Goal: Task Accomplishment & Management: Use online tool/utility

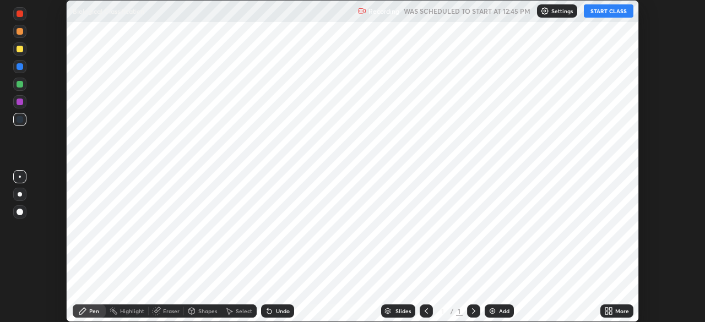
scroll to position [322, 704]
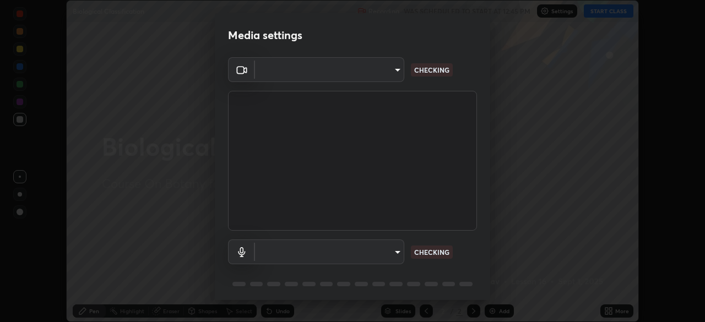
type input "4cdb2335677a50284d4d52bfea2454a8eb2b8fde0954bdd1b922a39853c109bf"
click at [404, 169] on video at bounding box center [352, 161] width 249 height 140
click at [383, 257] on body "Erase all Biological Classification Recording WAS SCHEDULED TO START AT 12:45 P…" at bounding box center [352, 161] width 705 height 322
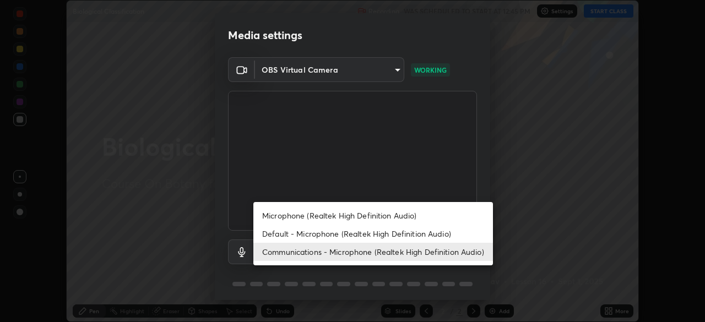
click at [405, 215] on li "Microphone (Realtek High Definition Audio)" at bounding box center [373, 216] width 240 height 18
type input "3d2aba318b8ba48f67a18f9897f0e07a3fbac0974182bc6d628830f0621feee9"
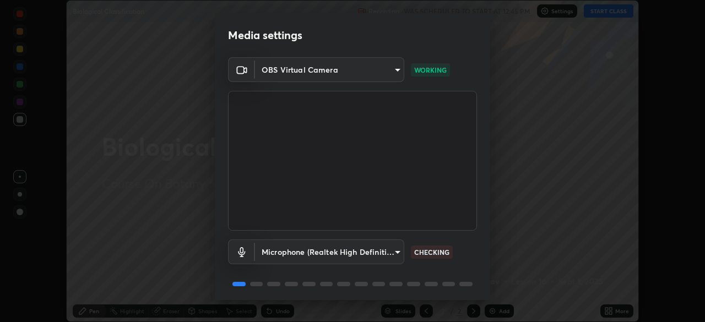
scroll to position [39, 0]
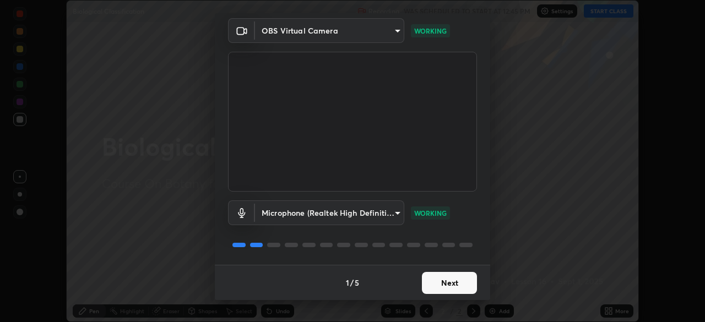
click at [454, 286] on button "Next" at bounding box center [449, 283] width 55 height 22
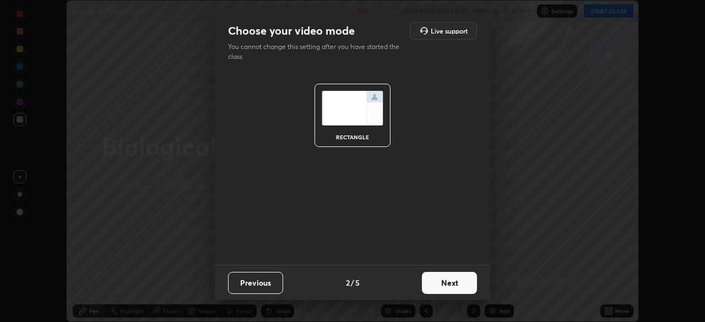
click at [455, 283] on button "Next" at bounding box center [449, 283] width 55 height 22
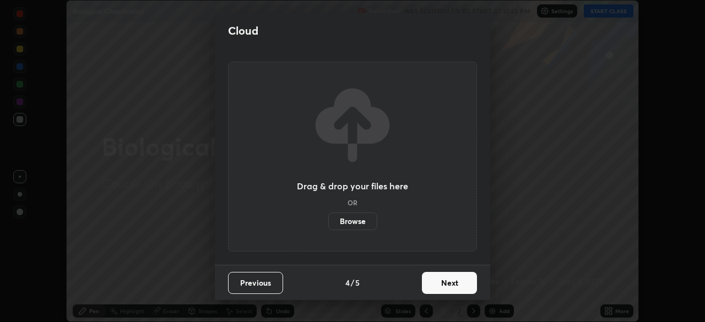
click at [458, 286] on button "Next" at bounding box center [449, 283] width 55 height 22
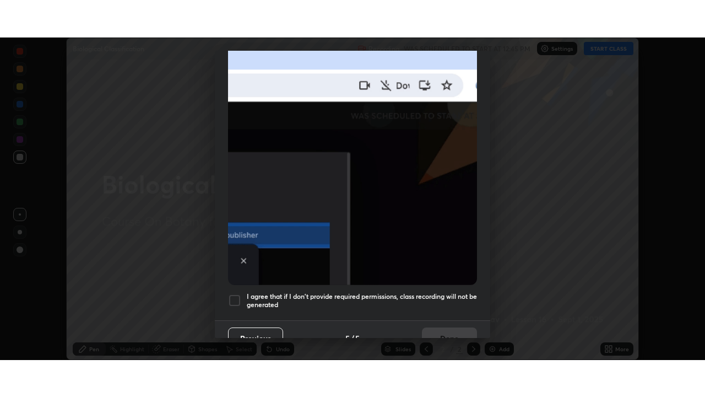
scroll to position [264, 0]
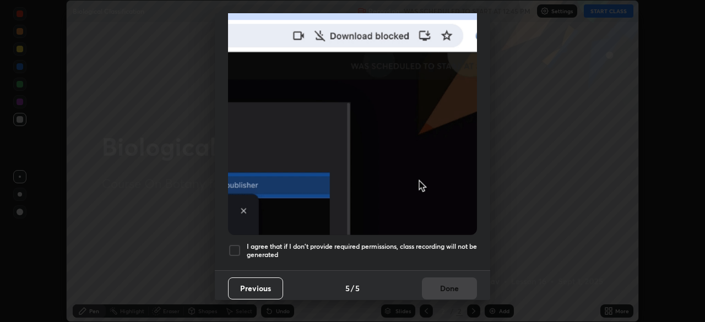
click at [459, 242] on h5 "I agree that if I don't provide required permissions, class recording will not …" at bounding box center [362, 250] width 230 height 17
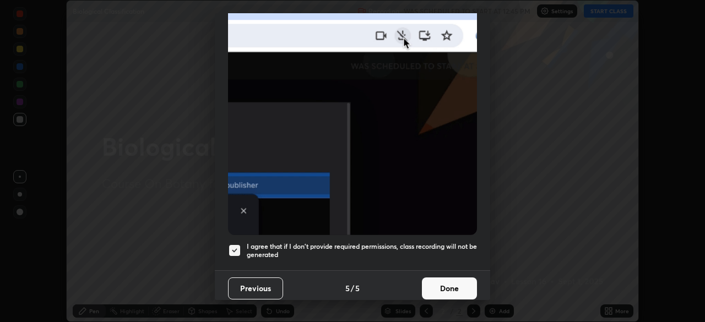
click at [458, 278] on button "Done" at bounding box center [449, 289] width 55 height 22
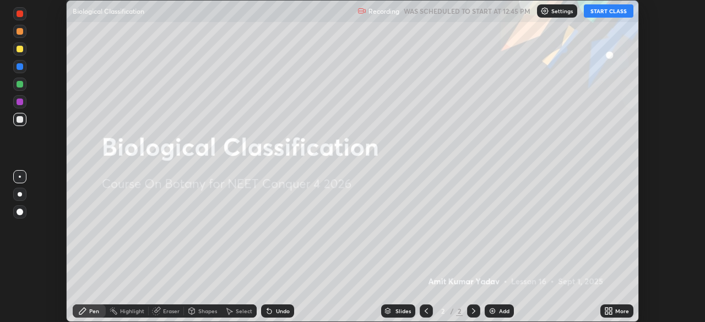
click at [615, 13] on button "START CLASS" at bounding box center [609, 10] width 50 height 13
click at [619, 312] on div "More" at bounding box center [622, 311] width 14 height 6
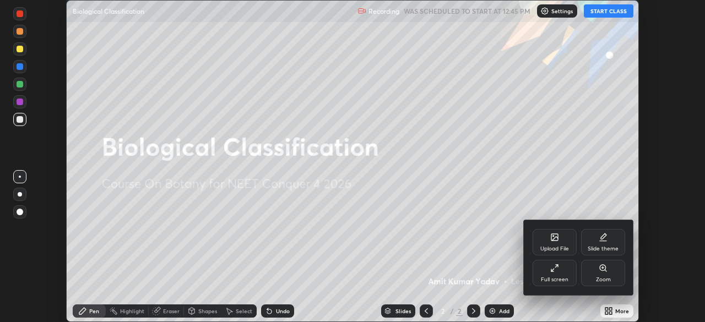
click at [565, 278] on div "Full screen" at bounding box center [555, 280] width 28 height 6
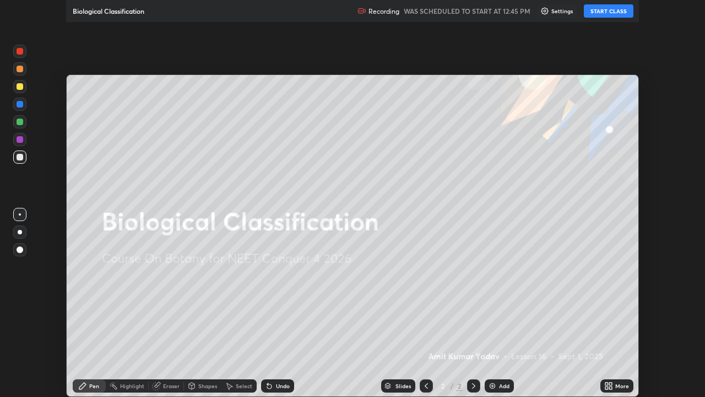
scroll to position [397, 705]
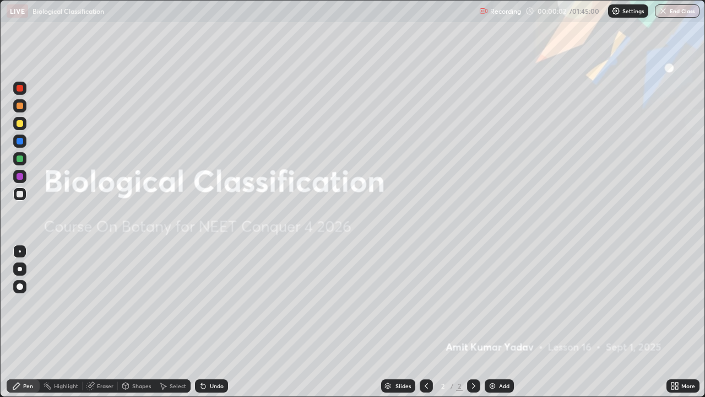
click at [499, 322] on div "Add" at bounding box center [504, 386] width 10 height 6
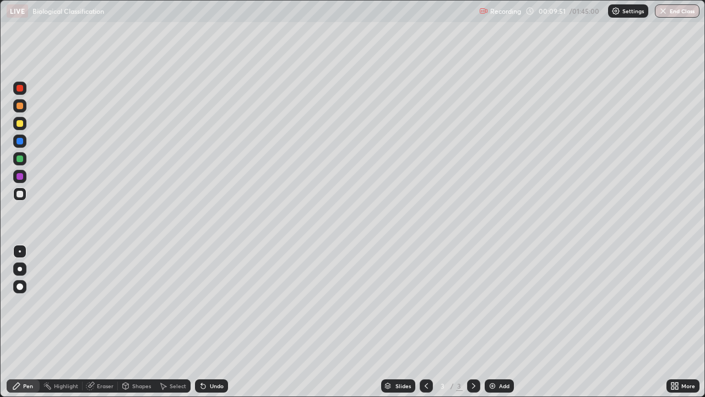
click at [213, 322] on div "Undo" at bounding box center [217, 386] width 14 height 6
click at [217, 322] on div "Undo" at bounding box center [217, 386] width 14 height 6
click at [218, 322] on div "Undo" at bounding box center [211, 385] width 33 height 13
click at [505, 322] on div "Add" at bounding box center [499, 385] width 29 height 13
click at [219, 322] on div "Undo" at bounding box center [217, 386] width 14 height 6
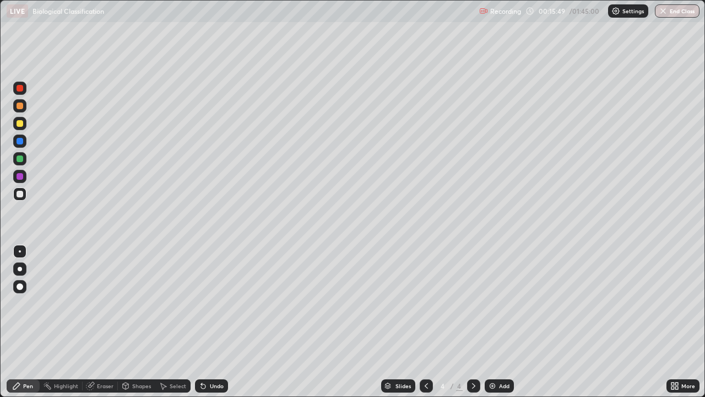
click at [218, 322] on div "Undo" at bounding box center [217, 386] width 14 height 6
click at [216, 322] on div "Undo" at bounding box center [217, 386] width 14 height 6
click at [502, 322] on div "Add" at bounding box center [499, 385] width 29 height 13
click at [218, 322] on div "Undo" at bounding box center [217, 386] width 14 height 6
click at [219, 322] on div "Undo" at bounding box center [211, 385] width 33 height 13
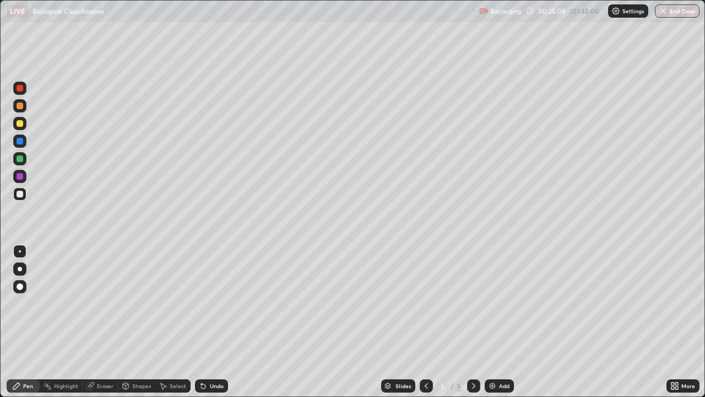
click at [219, 322] on div "Undo" at bounding box center [217, 386] width 14 height 6
click at [494, 322] on img at bounding box center [492, 385] width 9 height 9
click at [104, 322] on div "Eraser" at bounding box center [100, 385] width 35 height 13
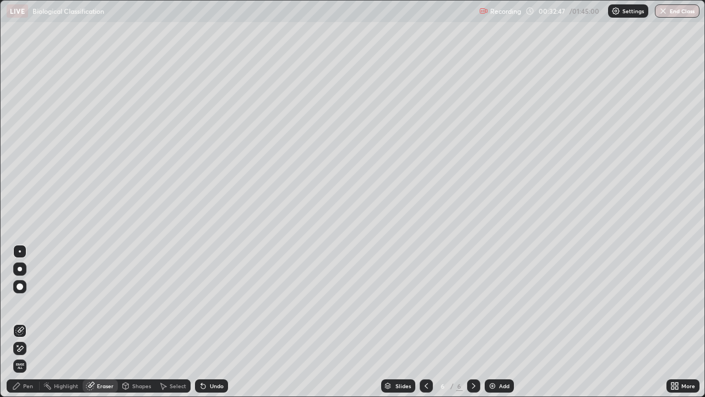
click at [30, 322] on div "Pen" at bounding box center [28, 386] width 10 height 6
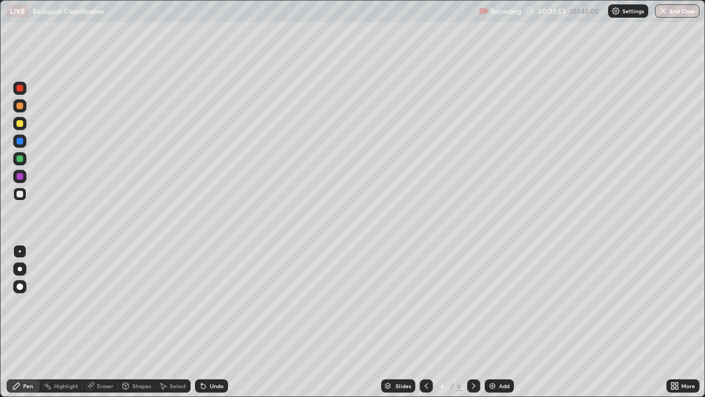
click at [110, 322] on div "Eraser" at bounding box center [105, 386] width 17 height 6
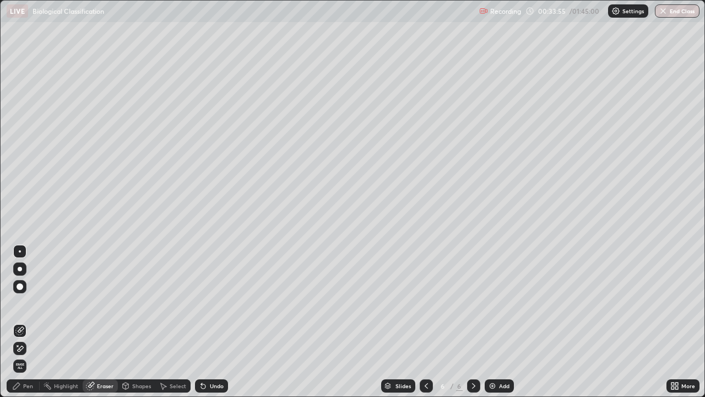
click at [30, 322] on div "Pen" at bounding box center [23, 385] width 33 height 13
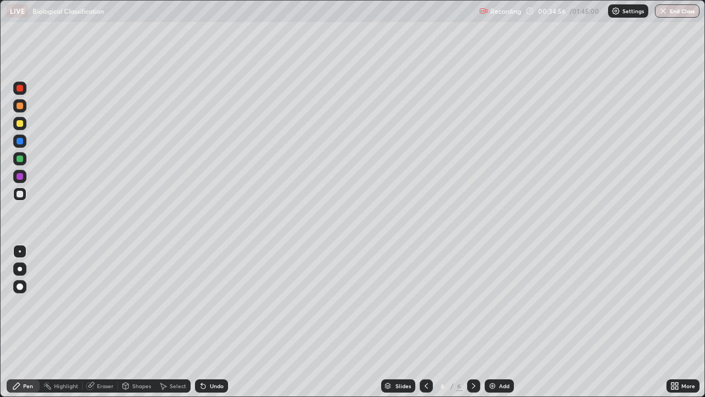
click at [217, 322] on div "Undo" at bounding box center [211, 385] width 33 height 13
click at [210, 322] on div "Undo" at bounding box center [211, 385] width 33 height 13
click at [218, 322] on div "Undo" at bounding box center [217, 386] width 14 height 6
click at [210, 322] on div "Undo" at bounding box center [217, 386] width 14 height 6
click at [211, 322] on div "Undo" at bounding box center [217, 386] width 14 height 6
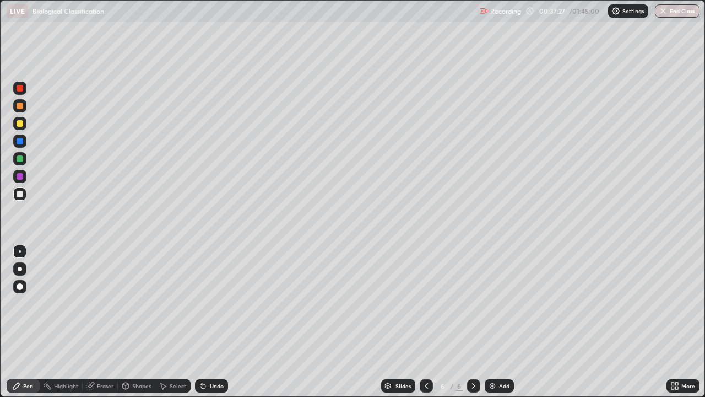
click at [27, 322] on div at bounding box center [20, 308] width 18 height 132
click at [217, 322] on div "Undo" at bounding box center [217, 386] width 14 height 6
click at [507, 322] on div "Add" at bounding box center [504, 386] width 10 height 6
click at [215, 322] on div "Undo" at bounding box center [217, 386] width 14 height 6
click at [214, 322] on div "Undo" at bounding box center [217, 386] width 14 height 6
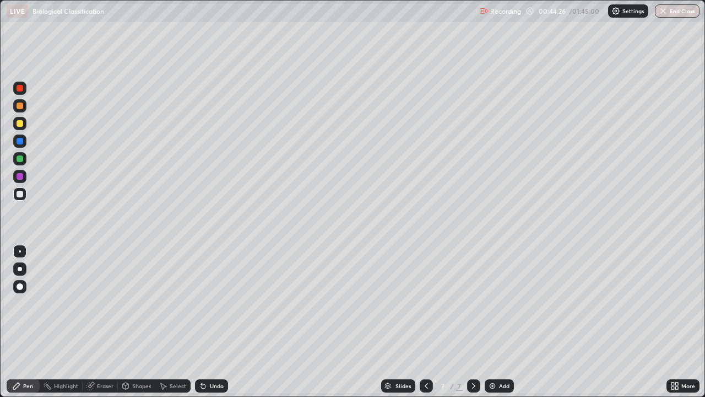
click at [214, 322] on div "Undo" at bounding box center [217, 386] width 14 height 6
click at [216, 322] on div "Undo" at bounding box center [211, 385] width 33 height 13
click at [116, 322] on div "Eraser" at bounding box center [100, 386] width 35 height 22
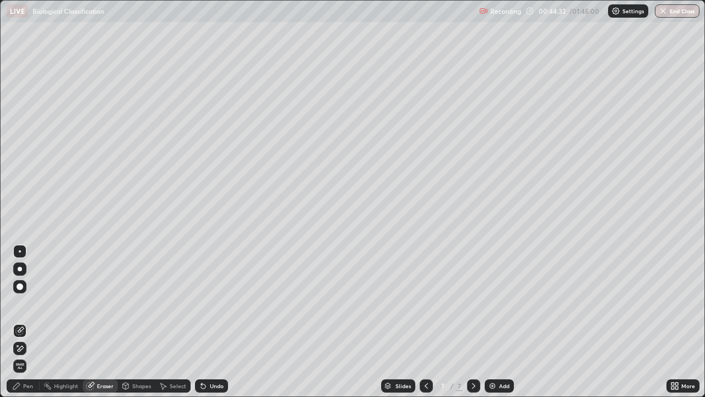
click at [30, 322] on div "Pen" at bounding box center [28, 386] width 10 height 6
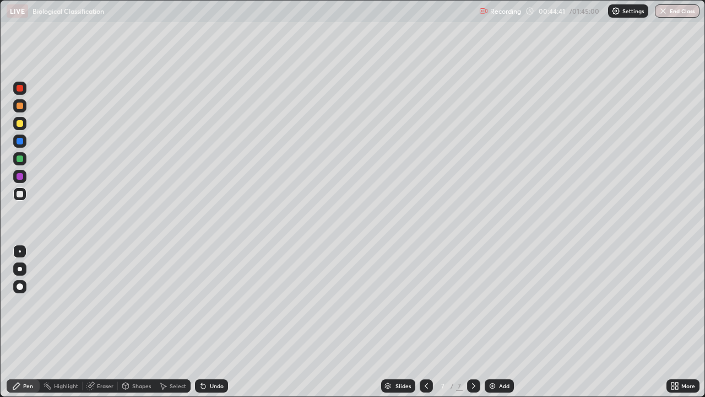
click at [103, 322] on div "Eraser" at bounding box center [105, 386] width 17 height 6
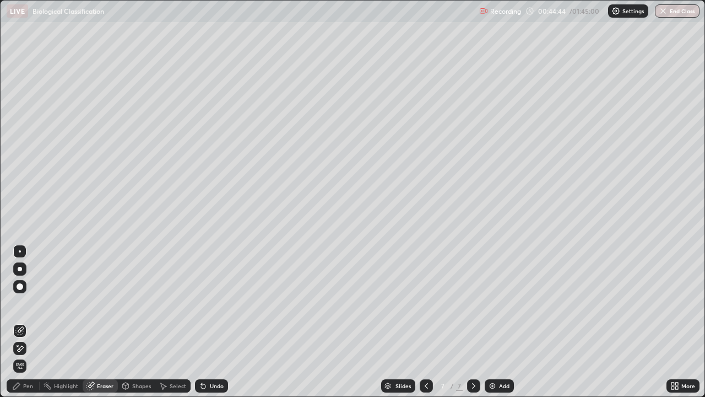
click at [28, 322] on div "Pen" at bounding box center [28, 386] width 10 height 6
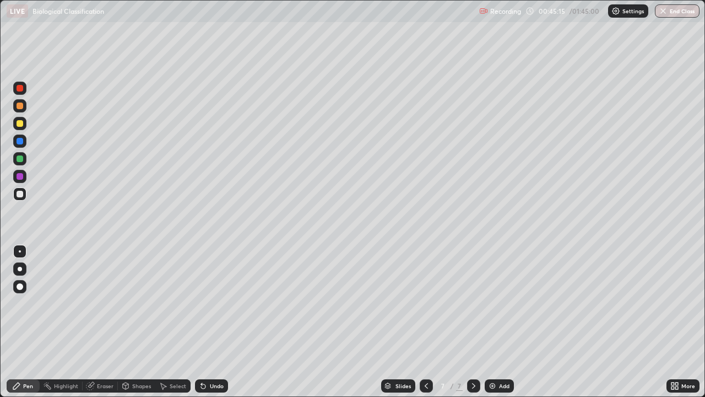
click at [216, 322] on div "Undo" at bounding box center [217, 386] width 14 height 6
click at [215, 322] on div "Undo" at bounding box center [211, 385] width 33 height 13
click at [109, 322] on div "Eraser" at bounding box center [105, 386] width 17 height 6
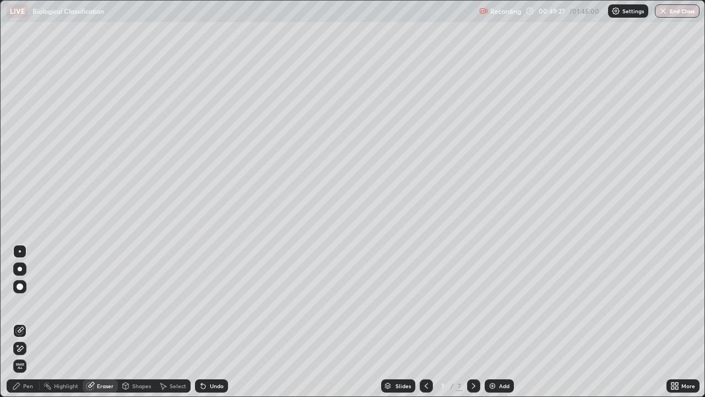
click at [29, 322] on div "Pen" at bounding box center [28, 386] width 10 height 6
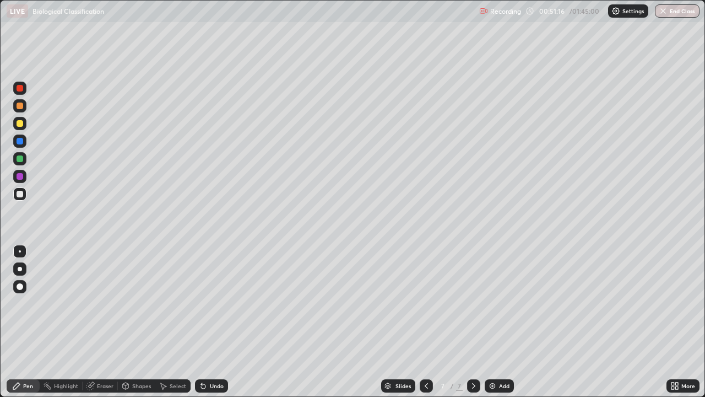
click at [463, 322] on div "7 / 7" at bounding box center [450, 386] width 61 height 22
click at [495, 322] on div "Slides 7 / 7 Add" at bounding box center [447, 386] width 438 height 22
click at [216, 322] on div "Undo" at bounding box center [217, 386] width 14 height 6
click at [507, 322] on div "Add" at bounding box center [504, 386] width 10 height 6
click at [210, 322] on div "Undo" at bounding box center [217, 386] width 14 height 6
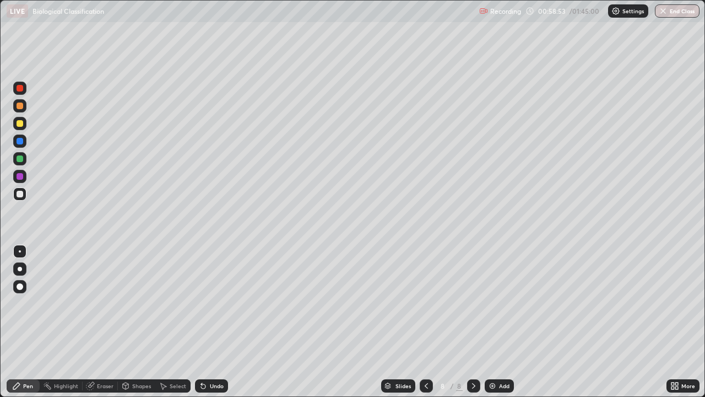
click at [215, 322] on div "Undo" at bounding box center [217, 386] width 14 height 6
click at [216, 322] on div "Undo" at bounding box center [211, 385] width 33 height 13
click at [210, 322] on div "Undo" at bounding box center [211, 385] width 33 height 13
click at [219, 322] on div "Undo" at bounding box center [217, 386] width 14 height 6
click at [606, 322] on div "Slides 8 / 8 Add" at bounding box center [447, 386] width 438 height 22
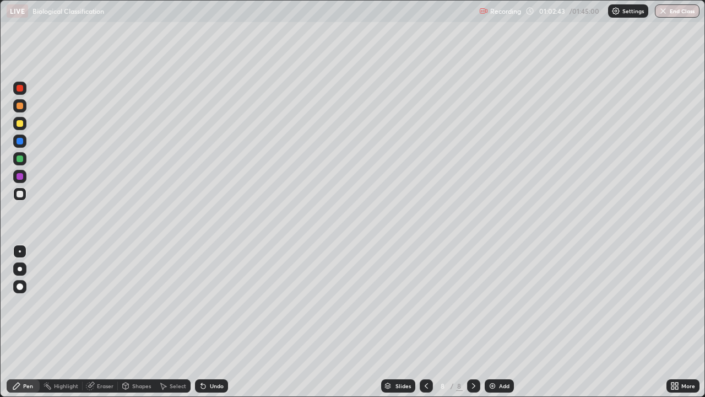
click at [646, 322] on div "Slides 8 / 8 Add" at bounding box center [447, 386] width 438 height 22
click at [505, 322] on div "Add" at bounding box center [504, 386] width 10 height 6
click at [215, 322] on div "Undo" at bounding box center [217, 386] width 14 height 6
click at [221, 322] on div "Undo" at bounding box center [217, 386] width 14 height 6
click at [219, 322] on div "Undo" at bounding box center [217, 386] width 14 height 6
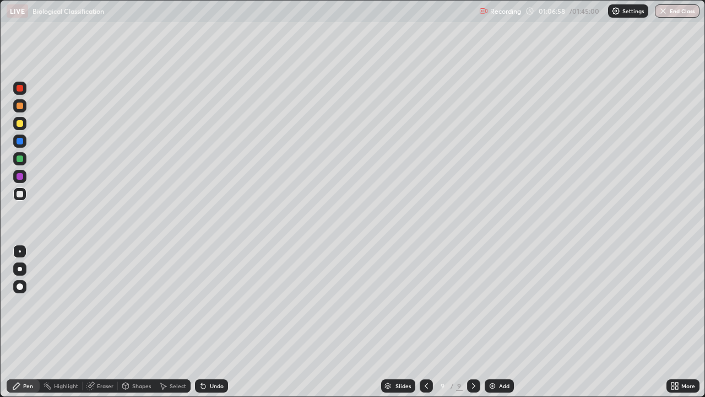
click at [216, 322] on div "Undo" at bounding box center [211, 385] width 33 height 13
click at [20, 89] on div at bounding box center [20, 88] width 7 height 7
click at [25, 199] on div at bounding box center [19, 194] width 13 height 18
click at [503, 322] on div "Add" at bounding box center [499, 385] width 29 height 13
click at [214, 322] on div "Undo" at bounding box center [217, 386] width 14 height 6
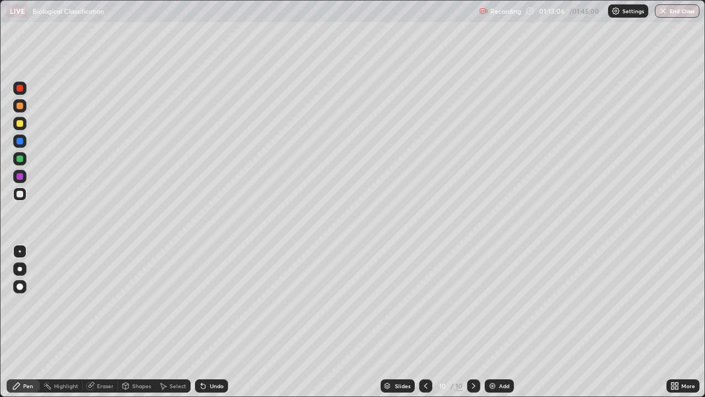
click at [219, 322] on div "Undo" at bounding box center [217, 386] width 14 height 6
click at [213, 322] on div "Undo" at bounding box center [217, 386] width 14 height 6
click at [212, 322] on div "Undo" at bounding box center [217, 386] width 14 height 6
click at [217, 322] on div "Undo" at bounding box center [217, 386] width 14 height 6
click at [216, 322] on div "Undo" at bounding box center [217, 386] width 14 height 6
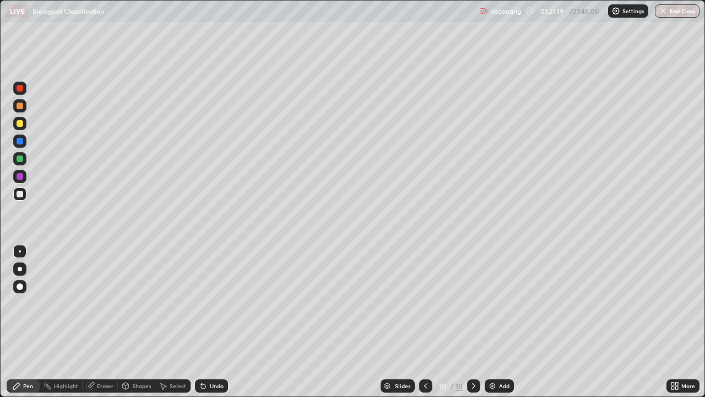
click at [19, 289] on div at bounding box center [20, 286] width 7 height 7
click at [221, 322] on div "Undo" at bounding box center [211, 385] width 33 height 13
click at [100, 322] on div "Eraser" at bounding box center [100, 385] width 35 height 13
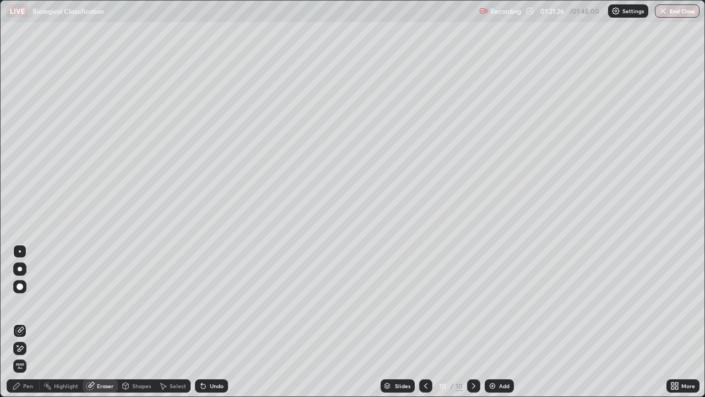
click at [25, 289] on div at bounding box center [19, 286] width 13 height 13
click at [30, 322] on div "Pen" at bounding box center [28, 386] width 10 height 6
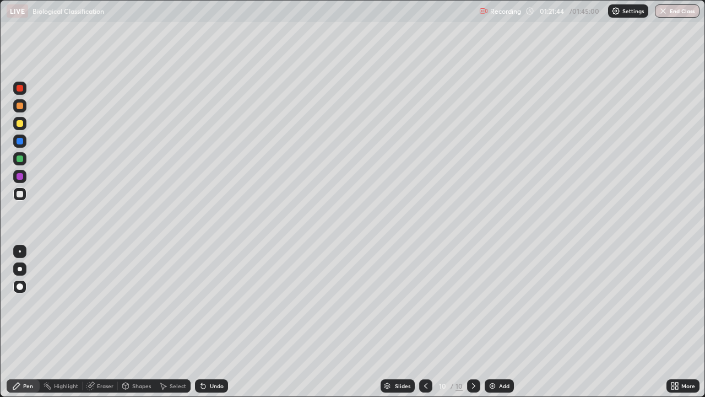
click at [16, 258] on div at bounding box center [19, 251] width 13 height 18
click at [499, 322] on div "Add" at bounding box center [504, 386] width 10 height 6
click at [212, 322] on div "Undo" at bounding box center [217, 386] width 14 height 6
click at [218, 322] on div "Undo" at bounding box center [217, 386] width 14 height 6
click at [677, 11] on button "End Class" at bounding box center [677, 10] width 45 height 13
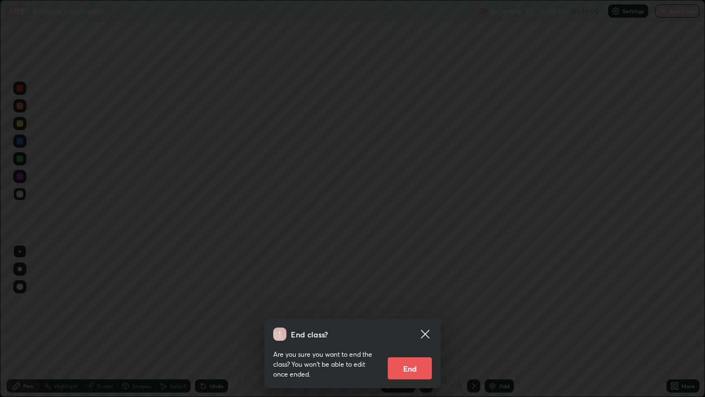
click at [416, 322] on button "End" at bounding box center [410, 368] width 44 height 22
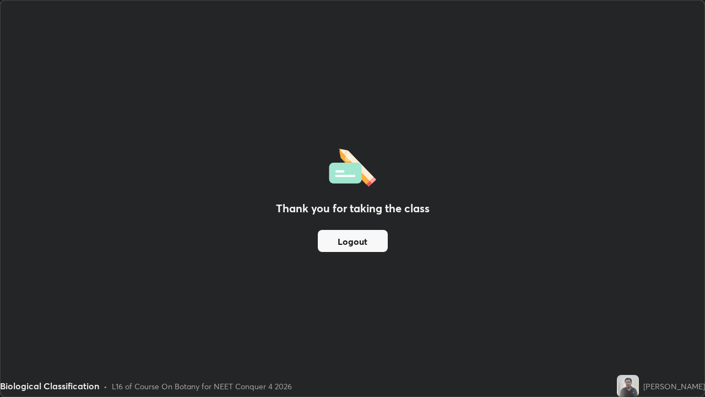
click at [369, 249] on button "Logout" at bounding box center [353, 241] width 70 height 22
